Goal: Check status: Check status

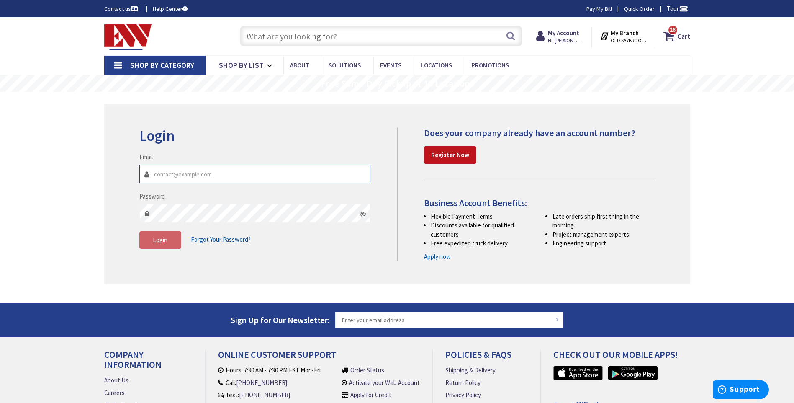
click at [214, 178] on input "Email" at bounding box center [255, 174] width 232 height 19
type input "[PERSON_NAME][EMAIL_ADDRESS][DOMAIN_NAME]"
click at [165, 239] on span "Login" at bounding box center [160, 240] width 15 height 8
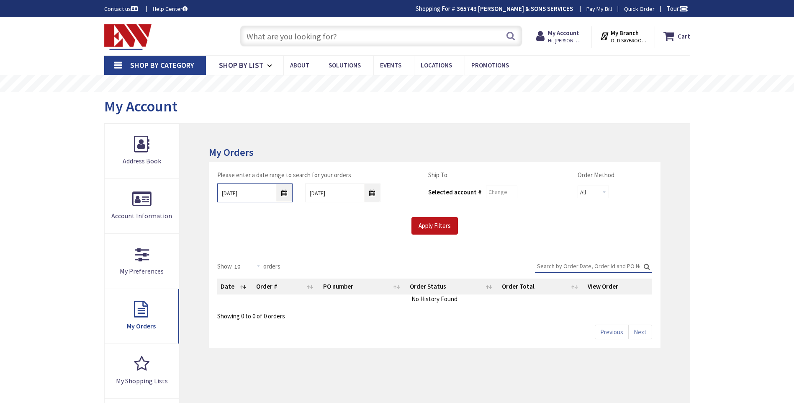
drag, startPoint x: 0, startPoint y: 0, endPoint x: 287, endPoint y: 188, distance: 343.2
click at [287, 188] on input "[DATE]" at bounding box center [254, 192] width 75 height 19
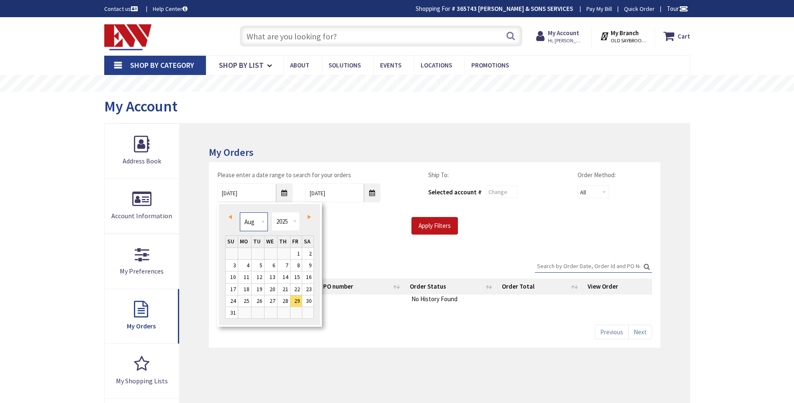
click at [247, 225] on select "Jan Feb Mar Apr May Jun Jul Aug Sep Oct Nov Dec" at bounding box center [254, 221] width 28 height 19
type input "04/28/2025"
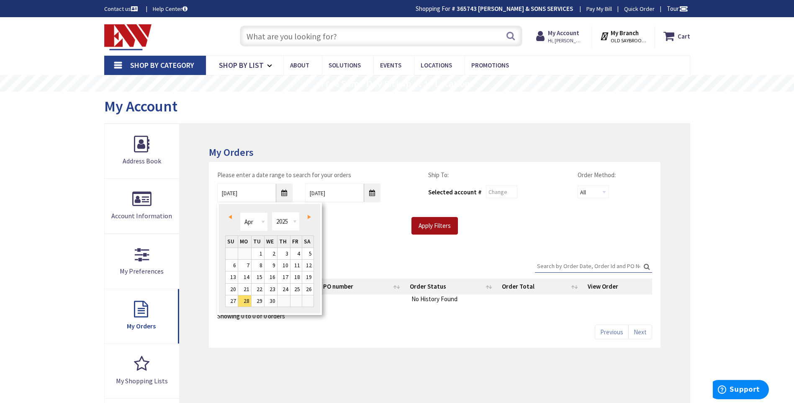
click at [438, 231] on input "Apply Filters" at bounding box center [435, 226] width 46 height 18
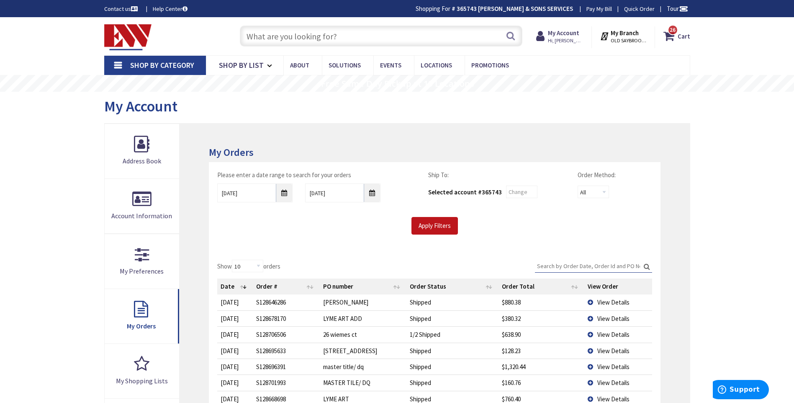
click at [569, 266] on input "Search:" at bounding box center [593, 266] width 117 height 13
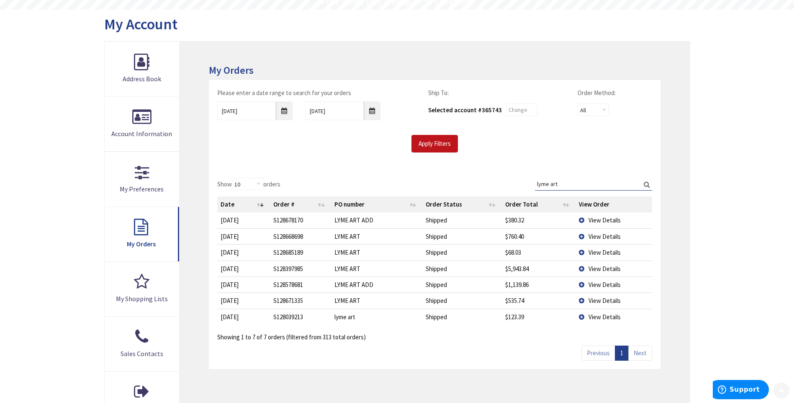
scroll to position [84, 0]
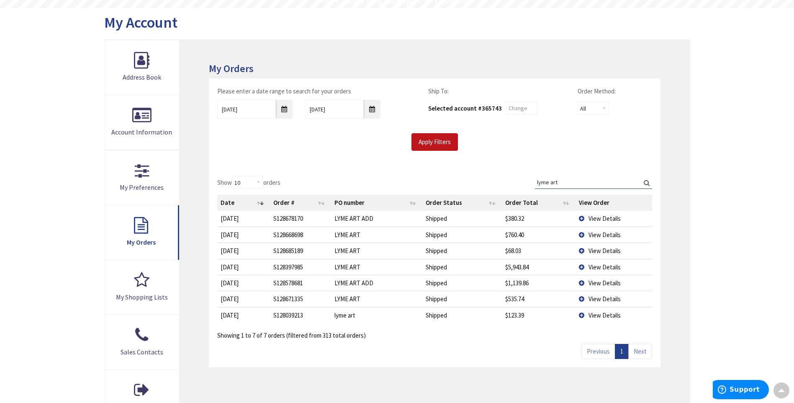
drag, startPoint x: 566, startPoint y: 182, endPoint x: 525, endPoint y: 182, distance: 41.0
click at [525, 182] on div "Show 10 25 50 100 orders Search: lyme art Date Order # PO number Order Status O…" at bounding box center [434, 258] width 435 height 164
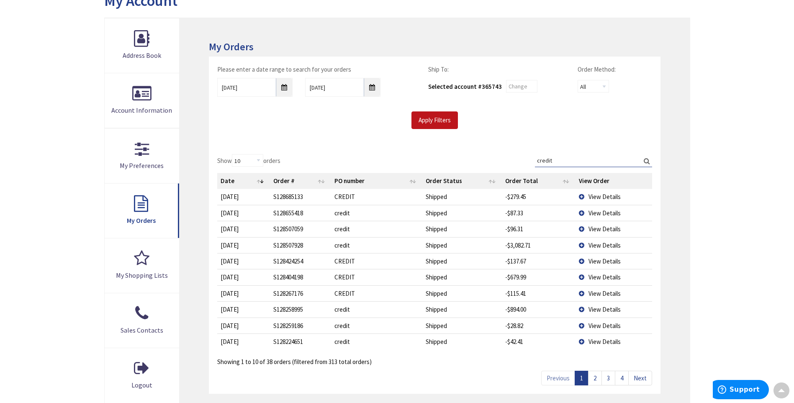
scroll to position [126, 0]
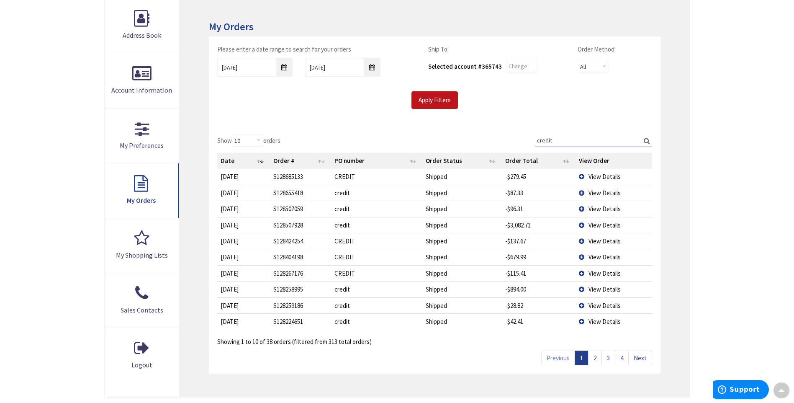
type input "credit"
click at [585, 224] on td "View Details" at bounding box center [614, 225] width 77 height 16
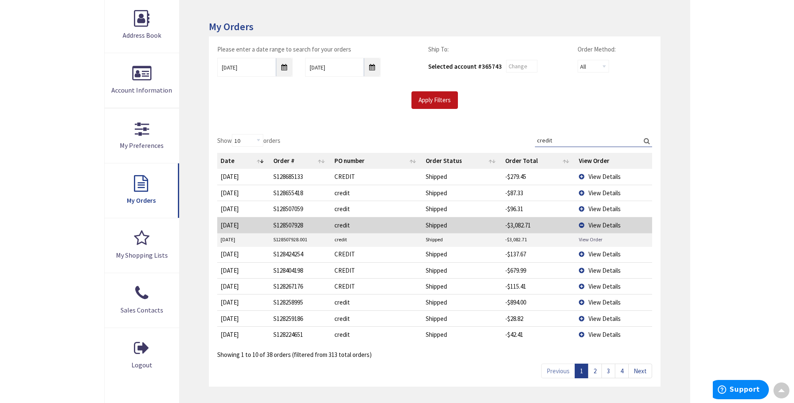
click at [588, 237] on link "View Order" at bounding box center [590, 239] width 23 height 7
click at [589, 174] on span "View Details" at bounding box center [605, 177] width 32 height 8
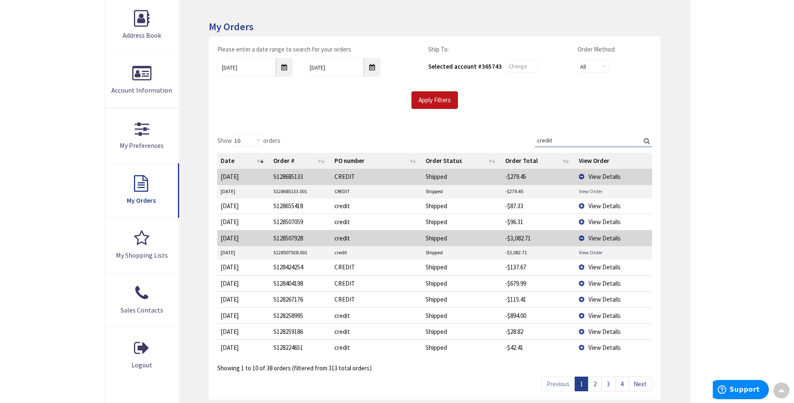
click at [592, 193] on link "View Order" at bounding box center [590, 191] width 23 height 7
click at [585, 281] on td "View Details" at bounding box center [614, 283] width 77 height 16
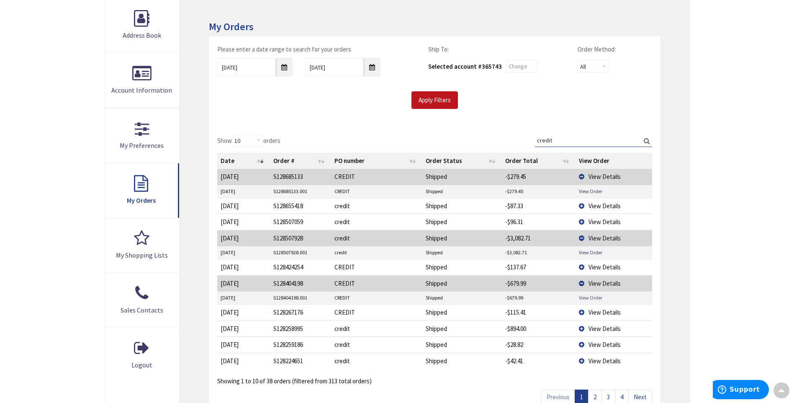
click at [585, 299] on link "View Order" at bounding box center [590, 297] width 23 height 7
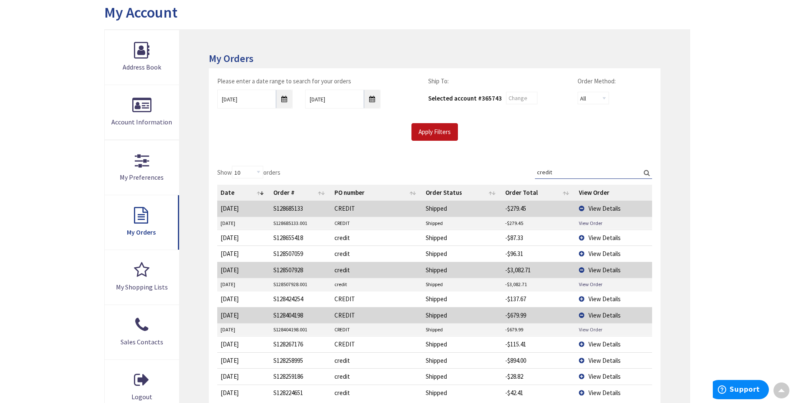
scroll to position [0, 0]
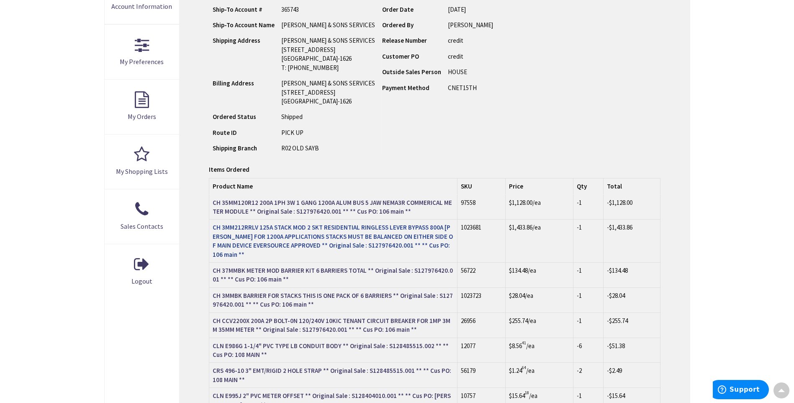
scroll to position [167, 0]
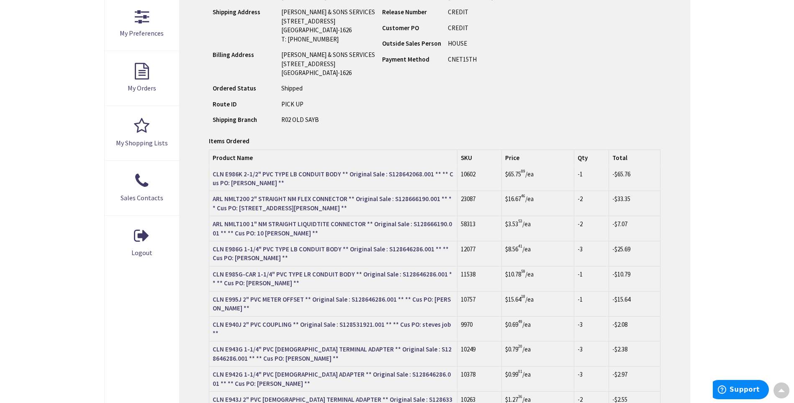
scroll to position [167, 0]
